Goal: Find specific page/section: Find specific page/section

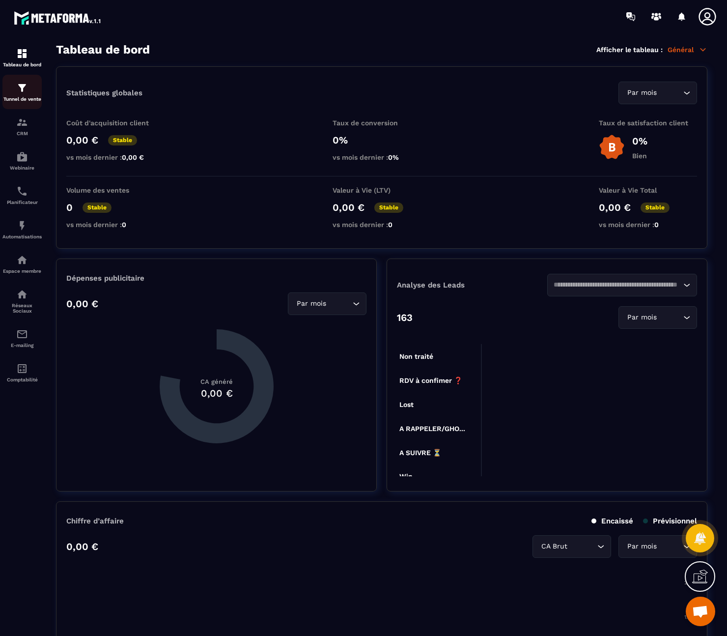
click at [32, 93] on div "Tunnel de vente" at bounding box center [21, 92] width 39 height 20
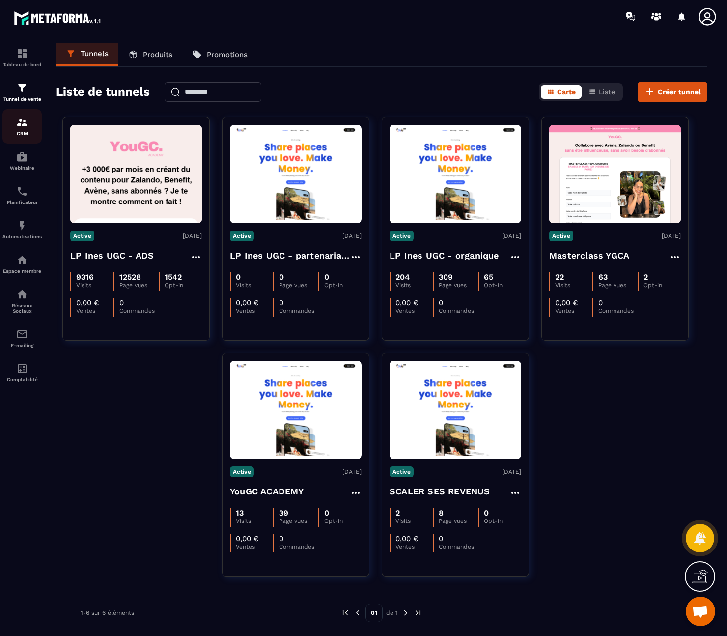
click at [22, 125] on img at bounding box center [22, 122] width 12 height 12
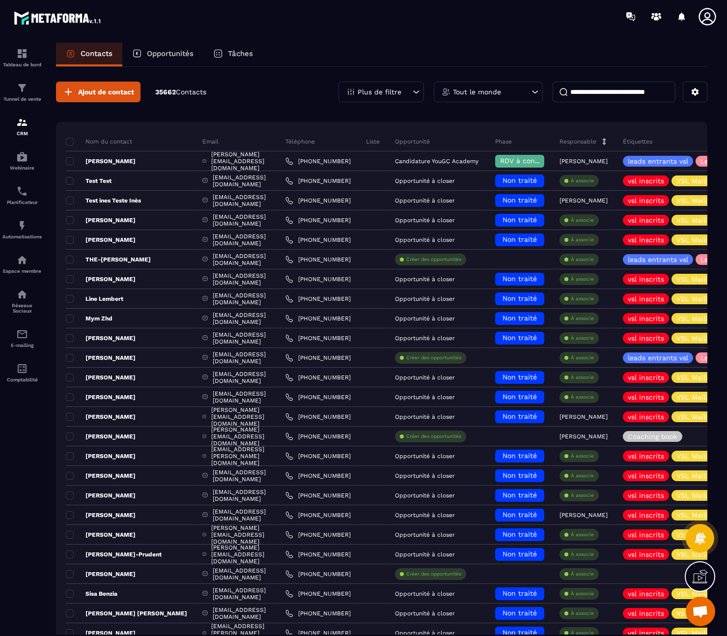
click at [243, 57] on p "Tâches" at bounding box center [240, 53] width 25 height 9
